Goal: Find specific page/section: Find specific page/section

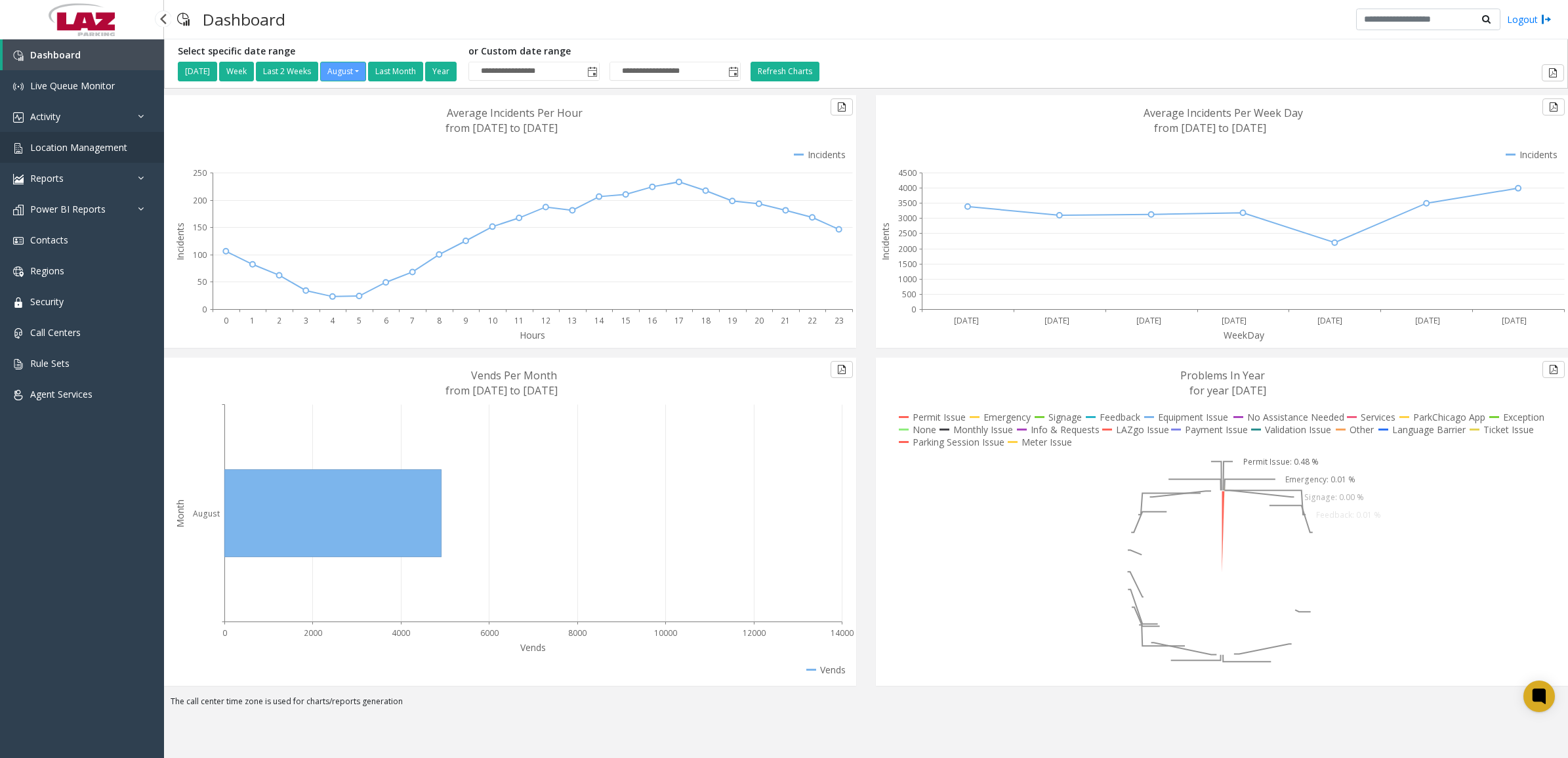
click at [71, 145] on span "Location Management" at bounding box center [78, 147] width 97 height 12
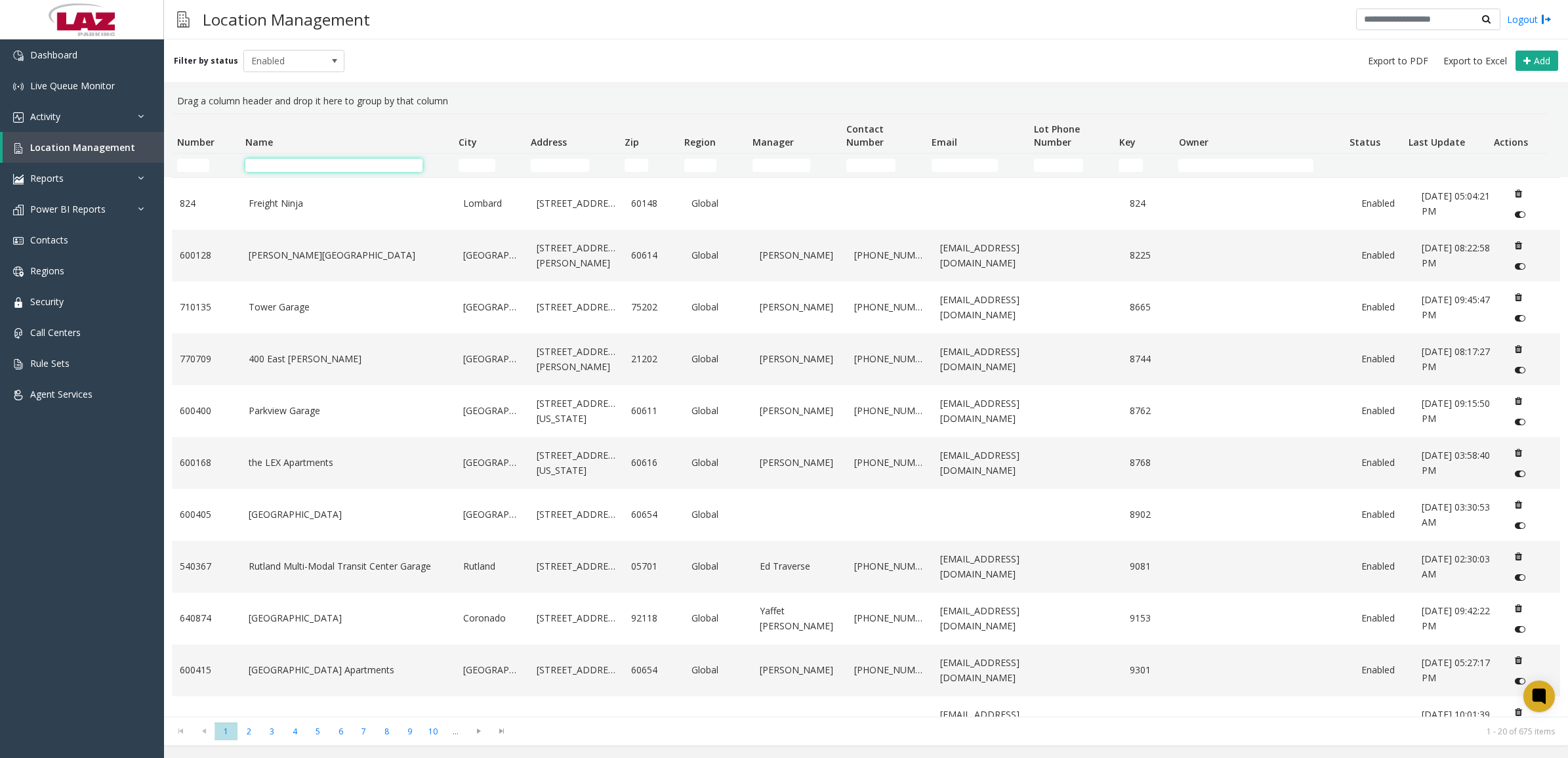
click at [322, 168] on input "Name Filter" at bounding box center [333, 165] width 177 height 13
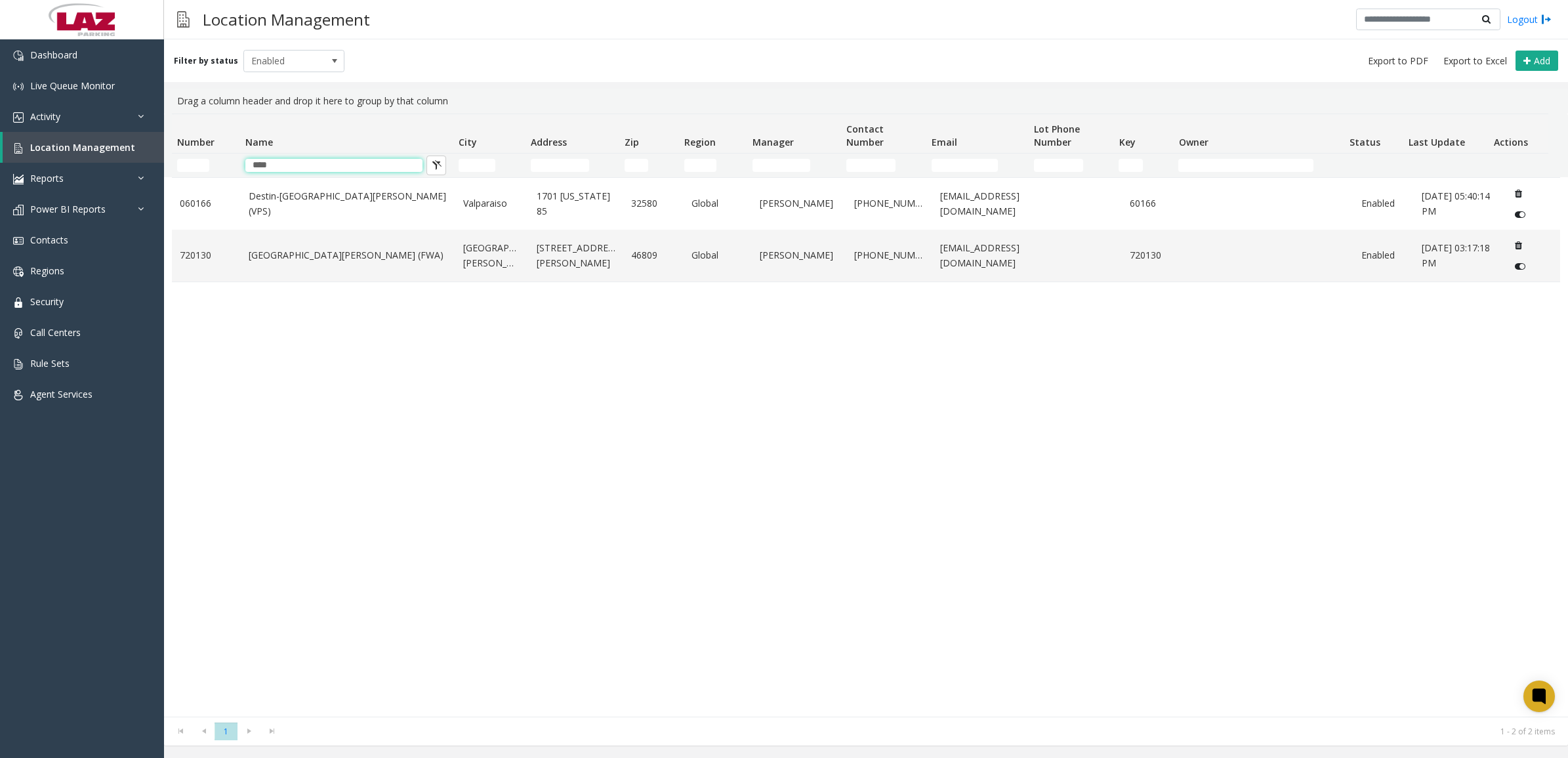
type input "****"
click at [629, 103] on div "Drag a column header and drop it here to group by that column" at bounding box center [865, 101] width 1388 height 25
click at [378, 250] on link "[GEOGRAPHIC_DATA][PERSON_NAME] (FWA)" at bounding box center [348, 255] width 199 height 15
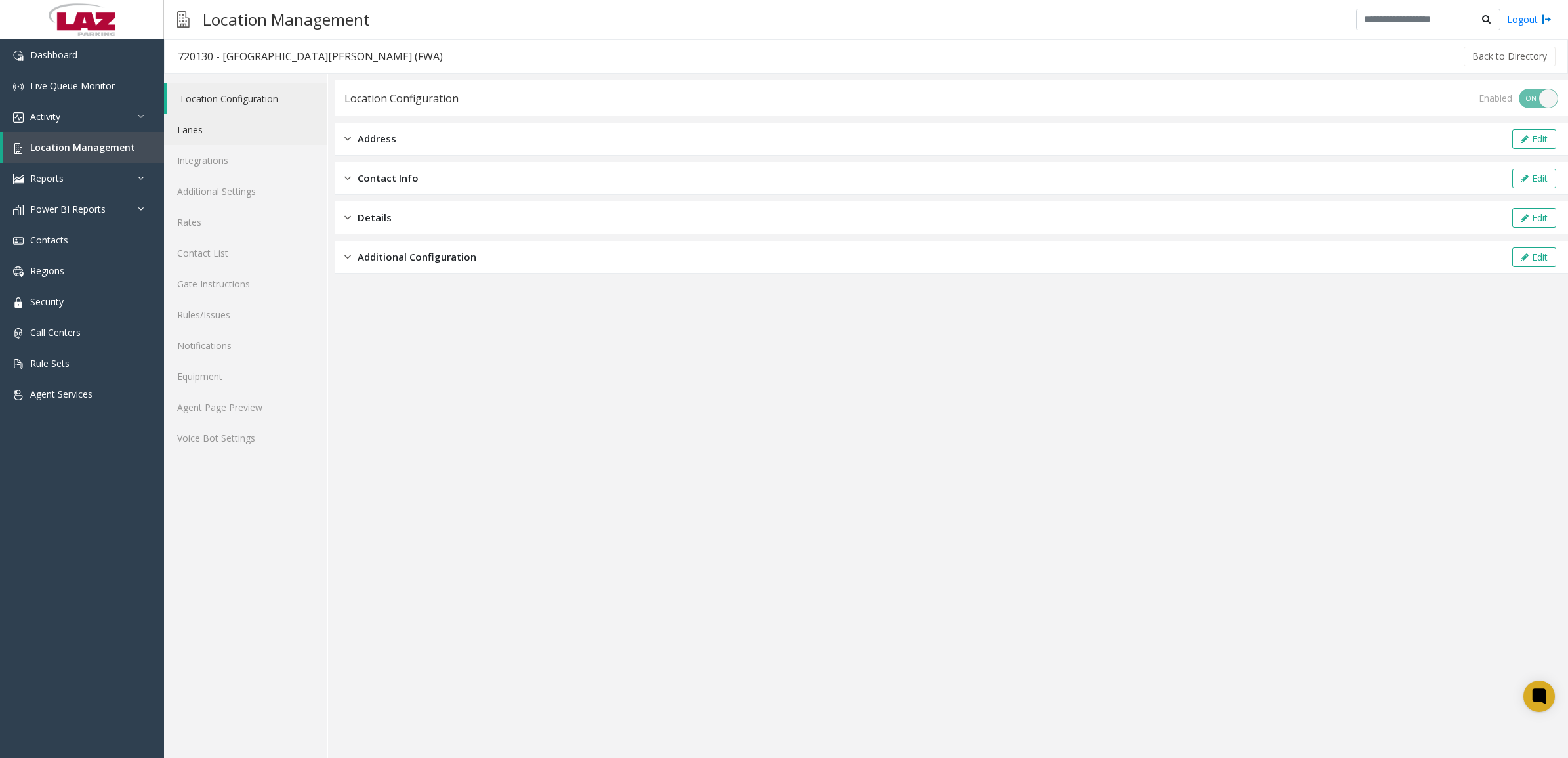
click at [223, 129] on link "Lanes" at bounding box center [245, 129] width 163 height 31
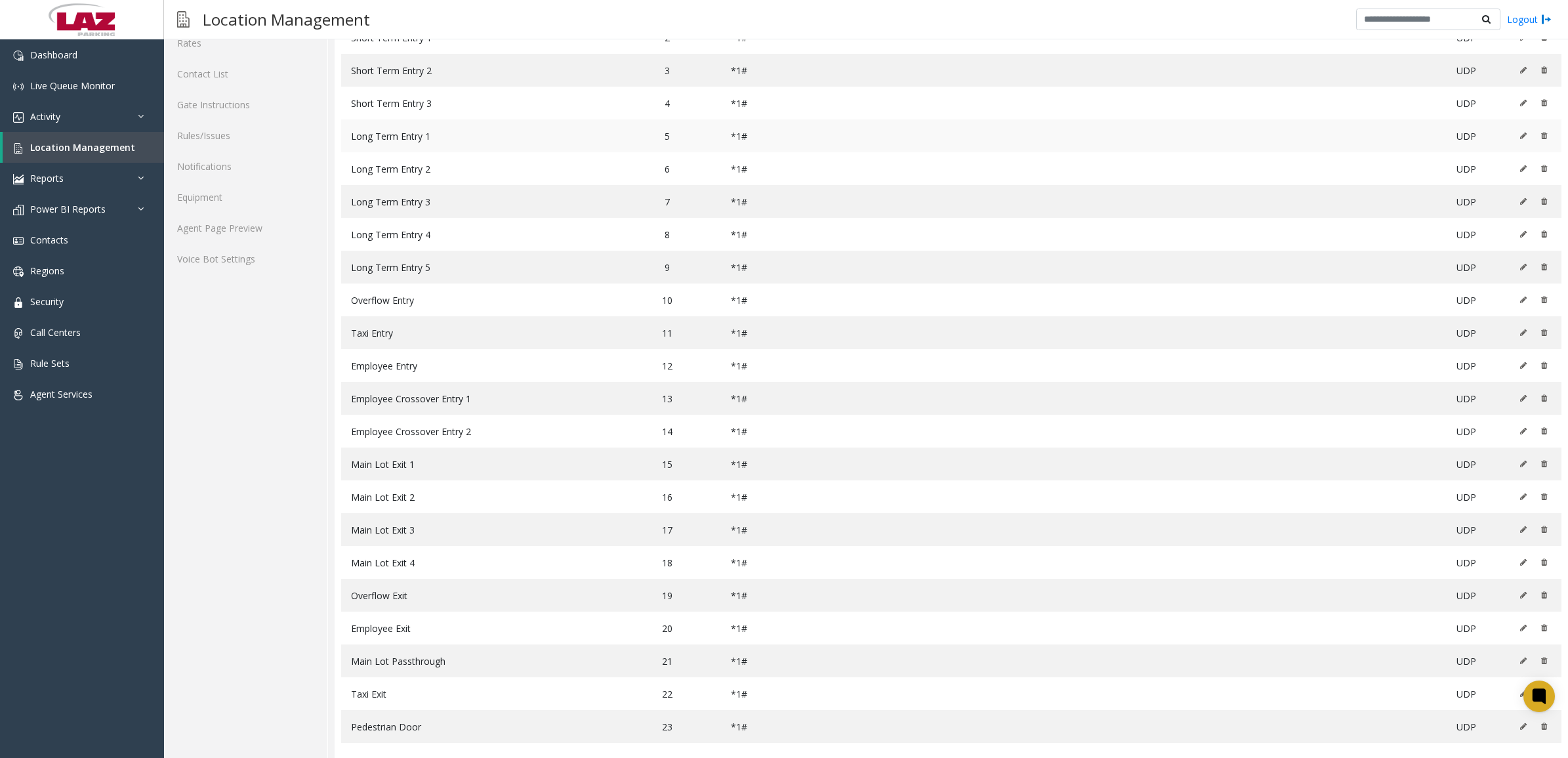
scroll to position [198, 0]
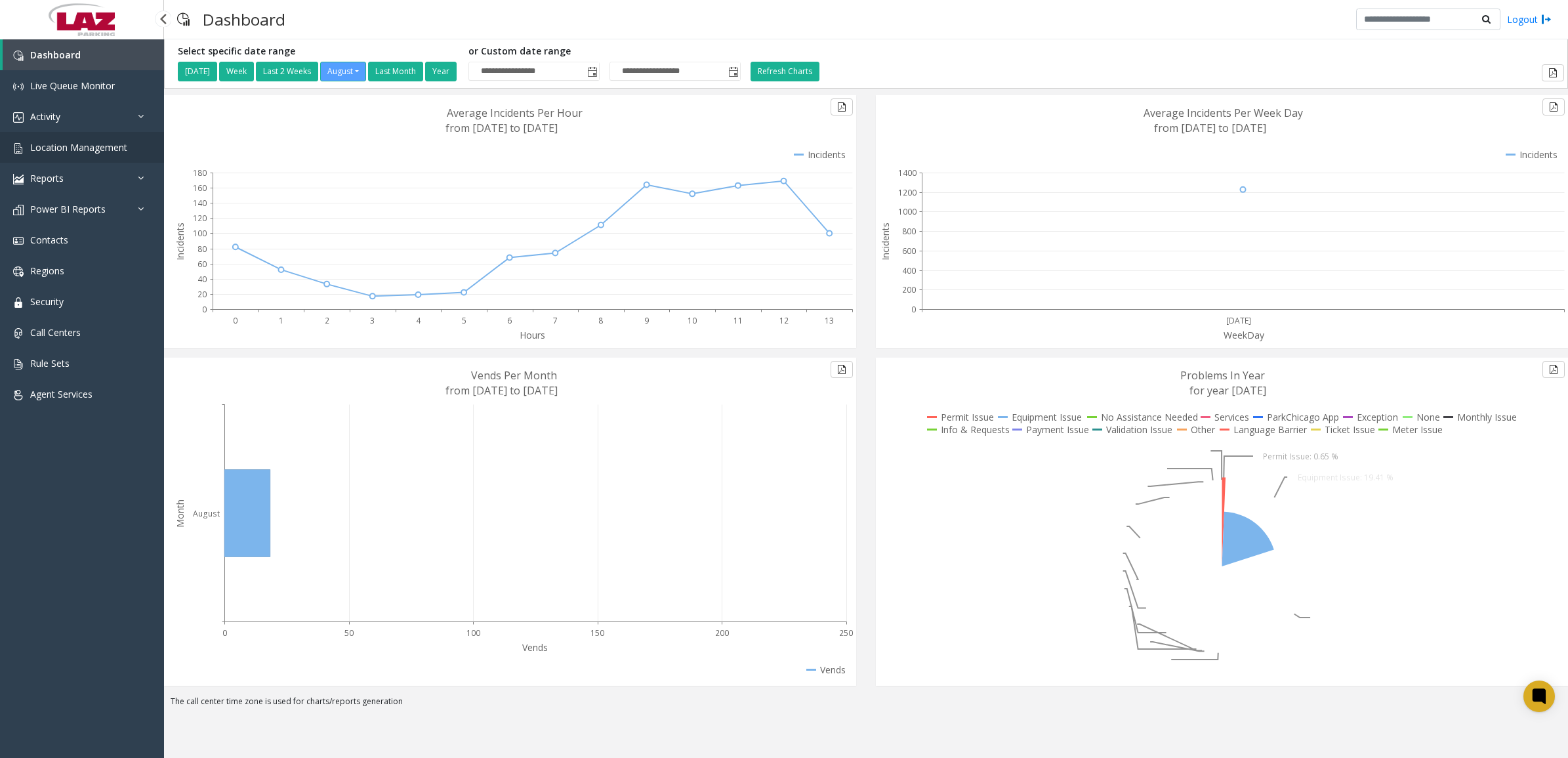
click at [69, 146] on span "Location Management" at bounding box center [78, 147] width 97 height 12
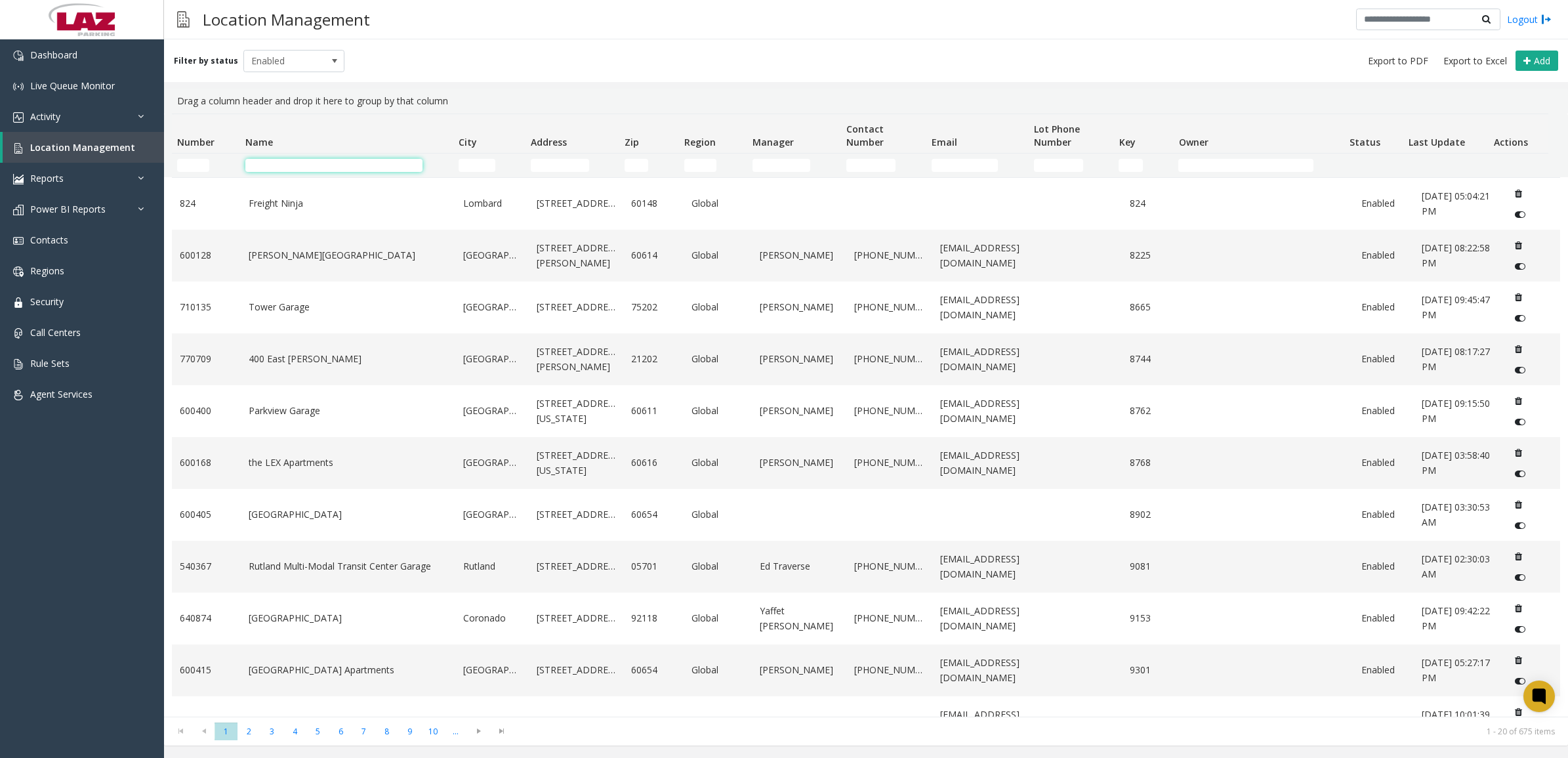
click at [312, 169] on input "Name Filter" at bounding box center [333, 165] width 177 height 13
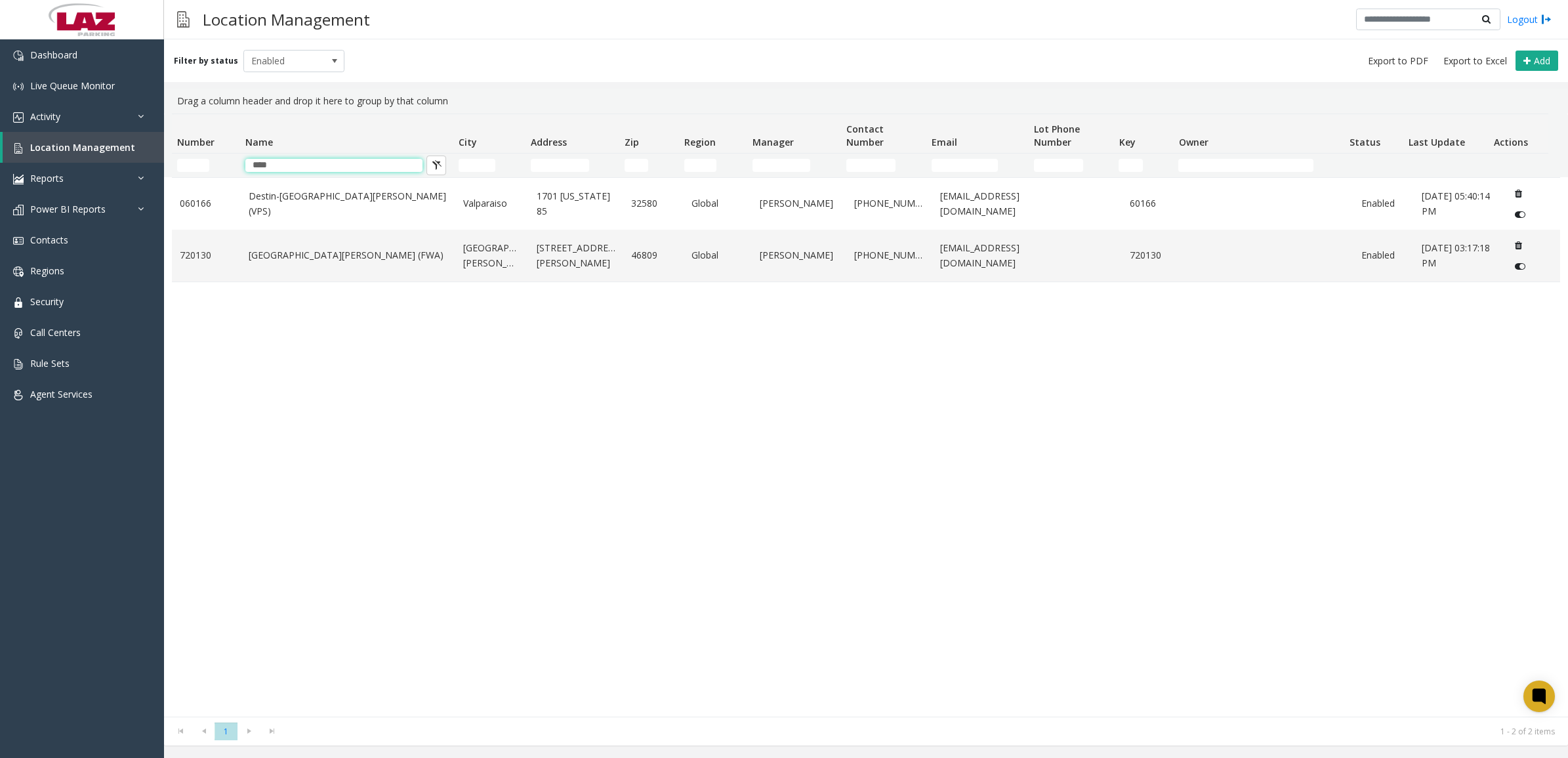
type input "****"
click at [438, 107] on div "Drag a column header and drop it here to group by that column" at bounding box center [865, 101] width 1388 height 25
click at [368, 266] on td "[GEOGRAPHIC_DATA][PERSON_NAME] (FWA)" at bounding box center [348, 256] width 215 height 52
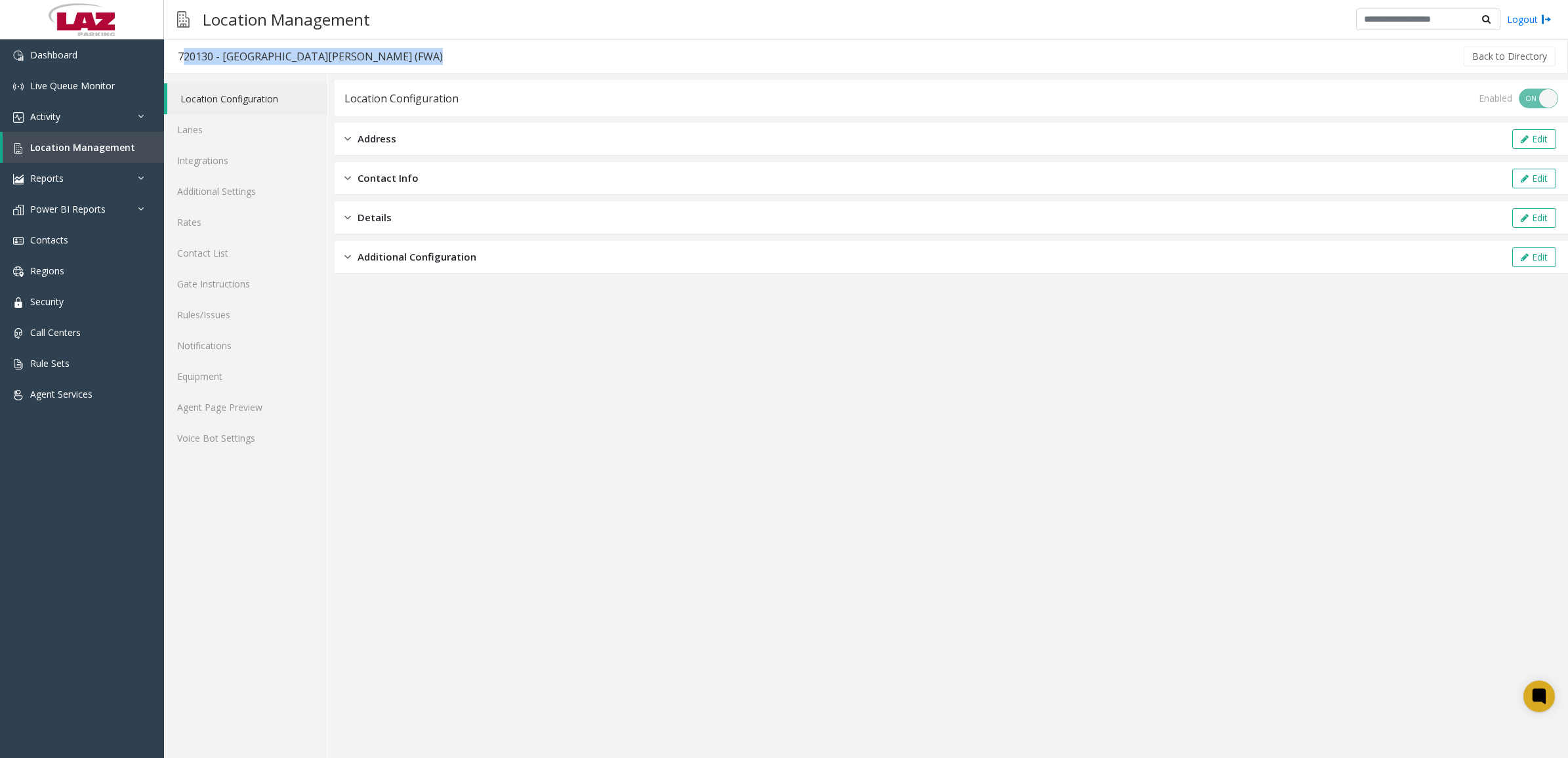
drag, startPoint x: 428, startPoint y: 54, endPoint x: 181, endPoint y: 80, distance: 248.4
click at [178, 70] on div "720130 - Fort Wayne International Airport (FWA) Back to Directory" at bounding box center [865, 56] width 1403 height 34
copy div "720130 - [GEOGRAPHIC_DATA][PERSON_NAME] (FWA)"
click at [214, 139] on link "Lanes" at bounding box center [245, 129] width 163 height 31
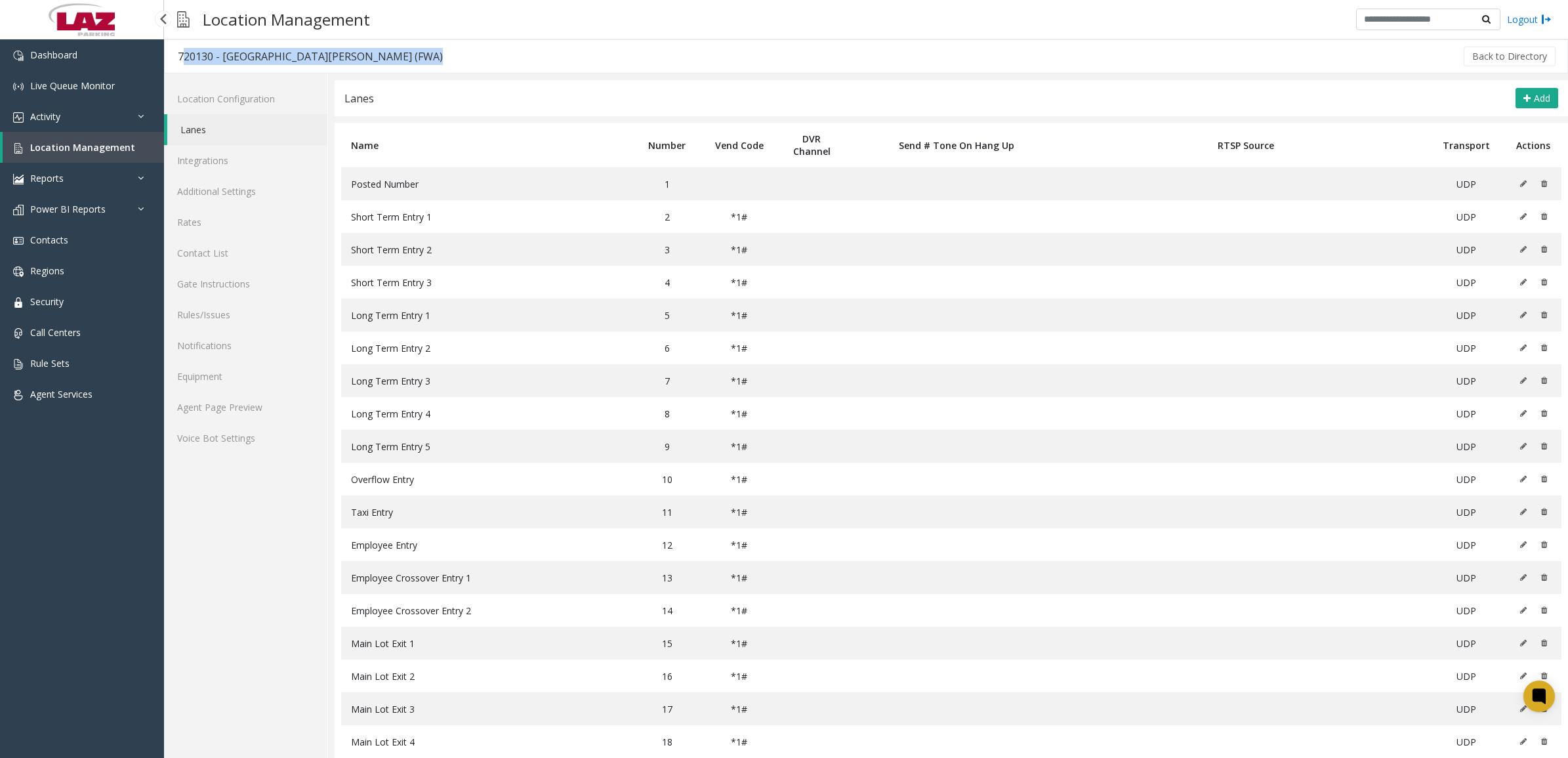
click at [80, 152] on span "Location Management" at bounding box center [82, 147] width 105 height 12
